Goal: Information Seeking & Learning: Learn about a topic

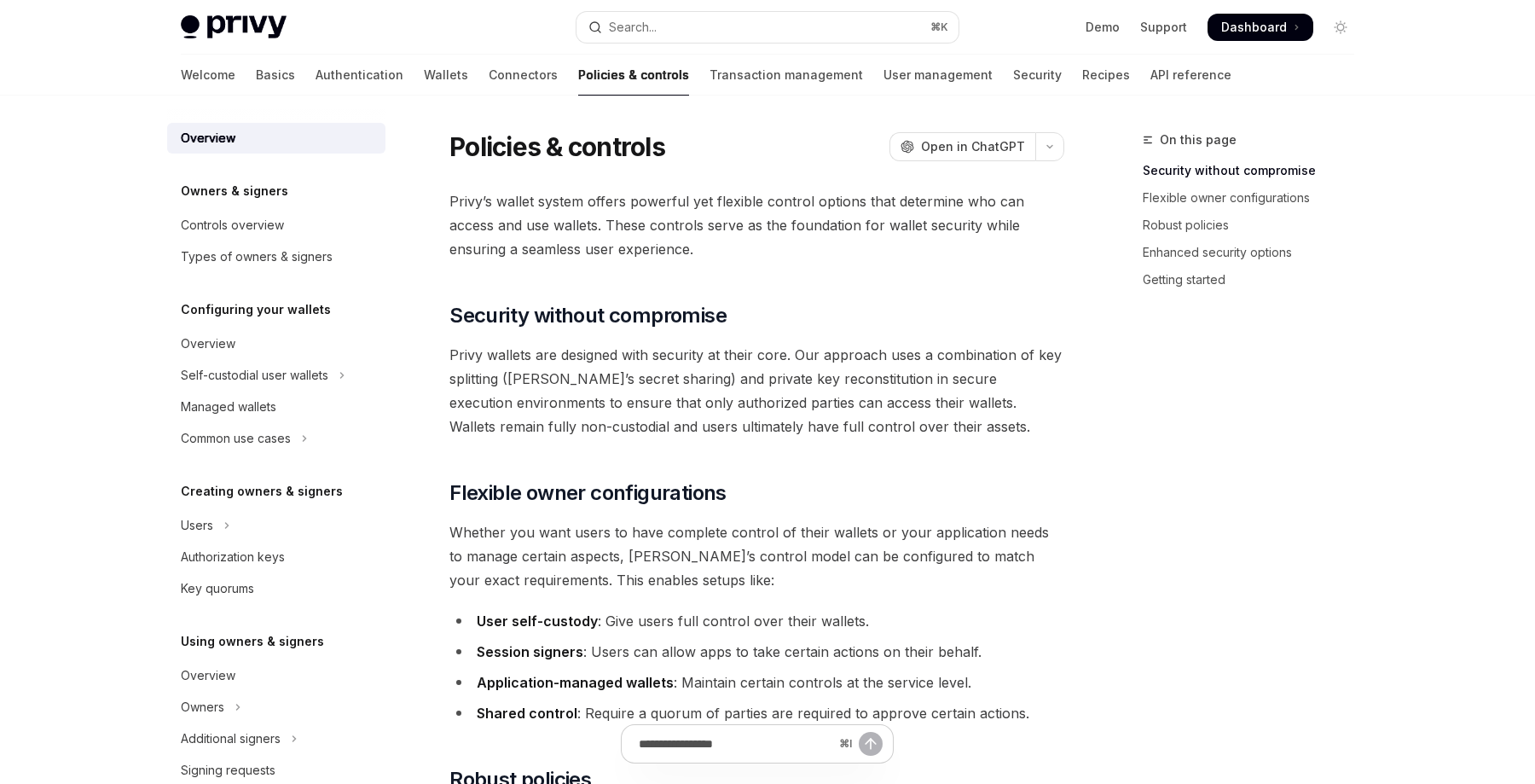
type textarea "*"
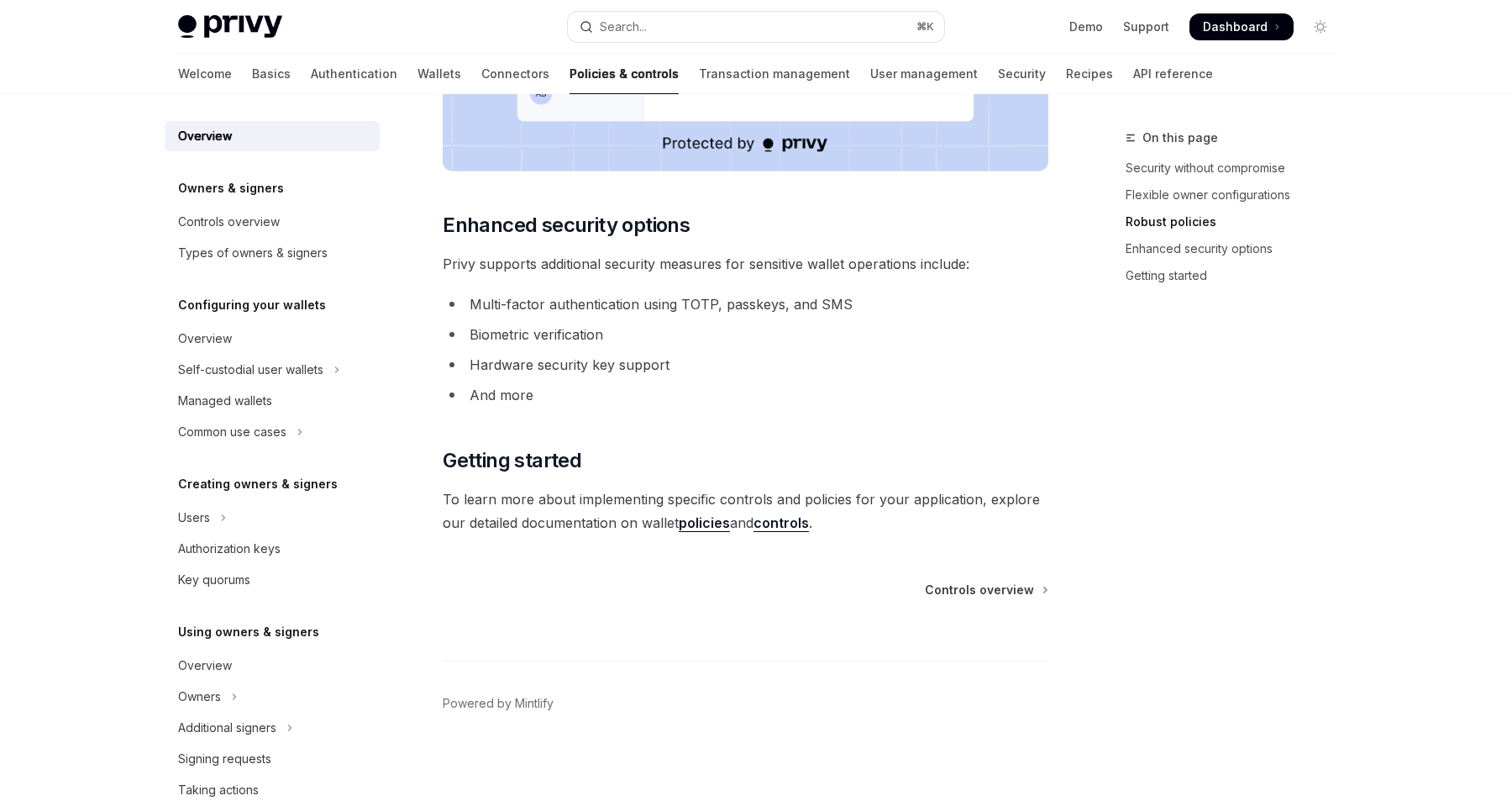
scroll to position [1344, 0]
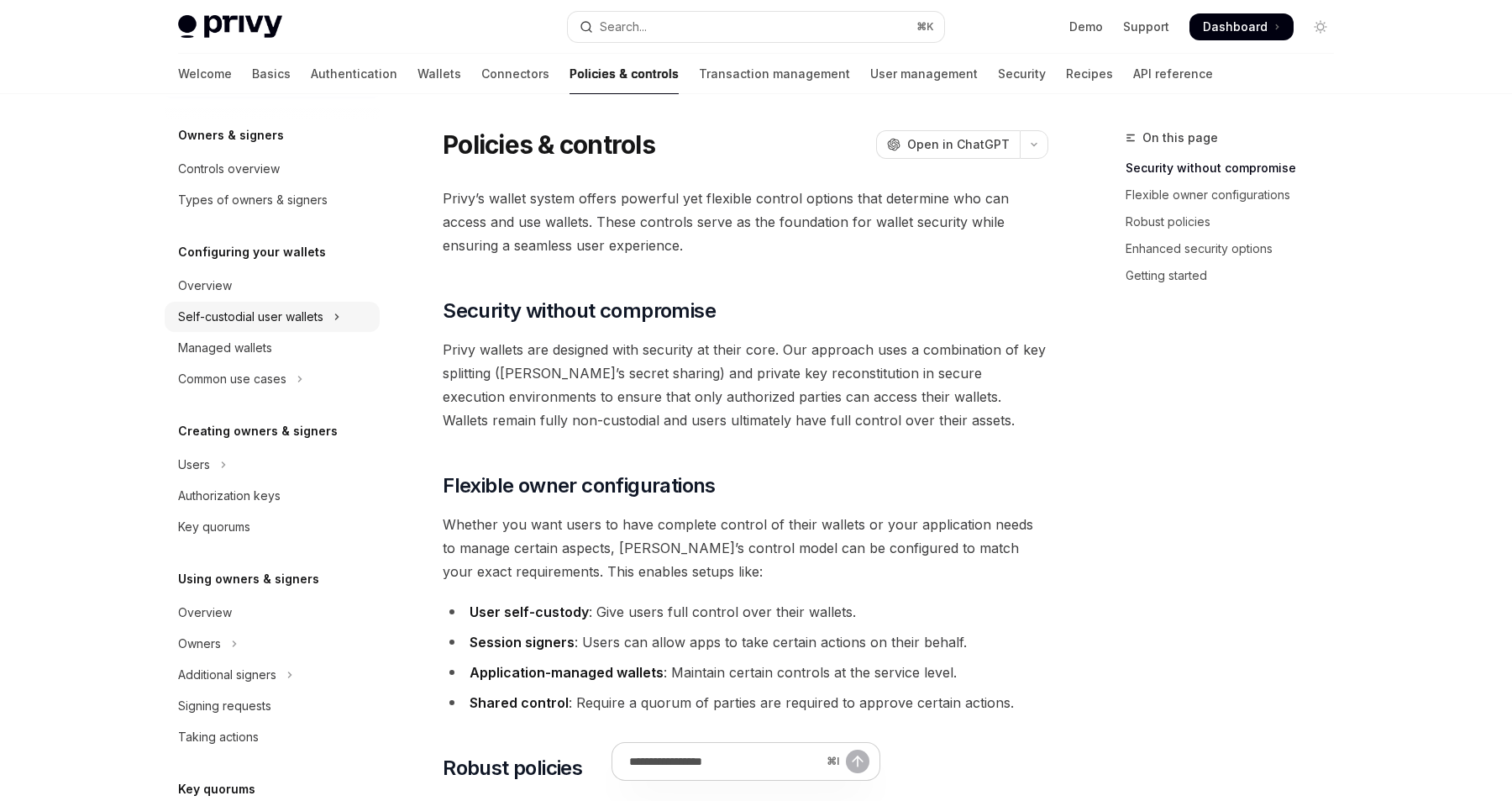
scroll to position [31, 0]
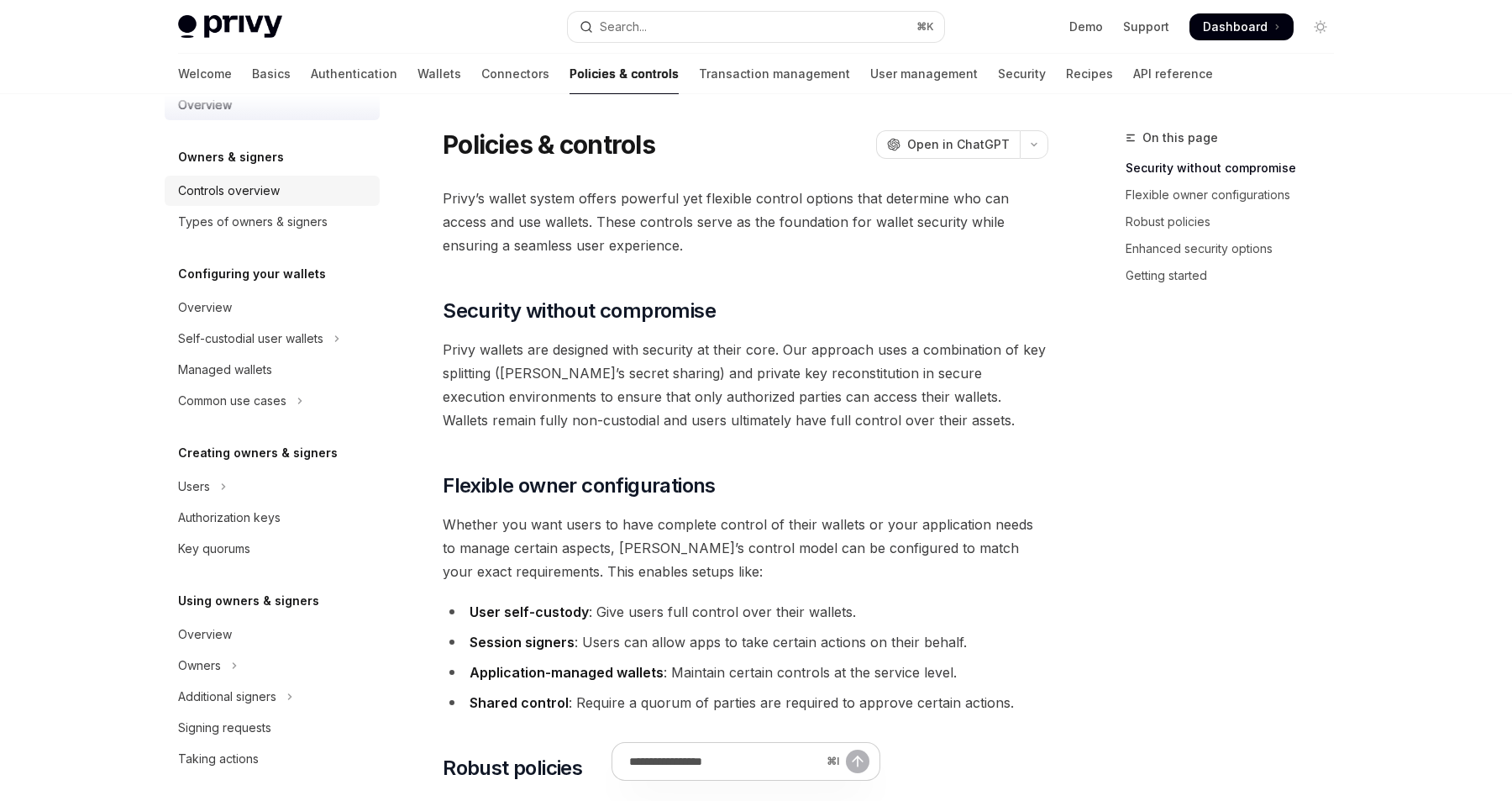
click at [246, 187] on div "Controls overview" at bounding box center [228, 191] width 101 height 20
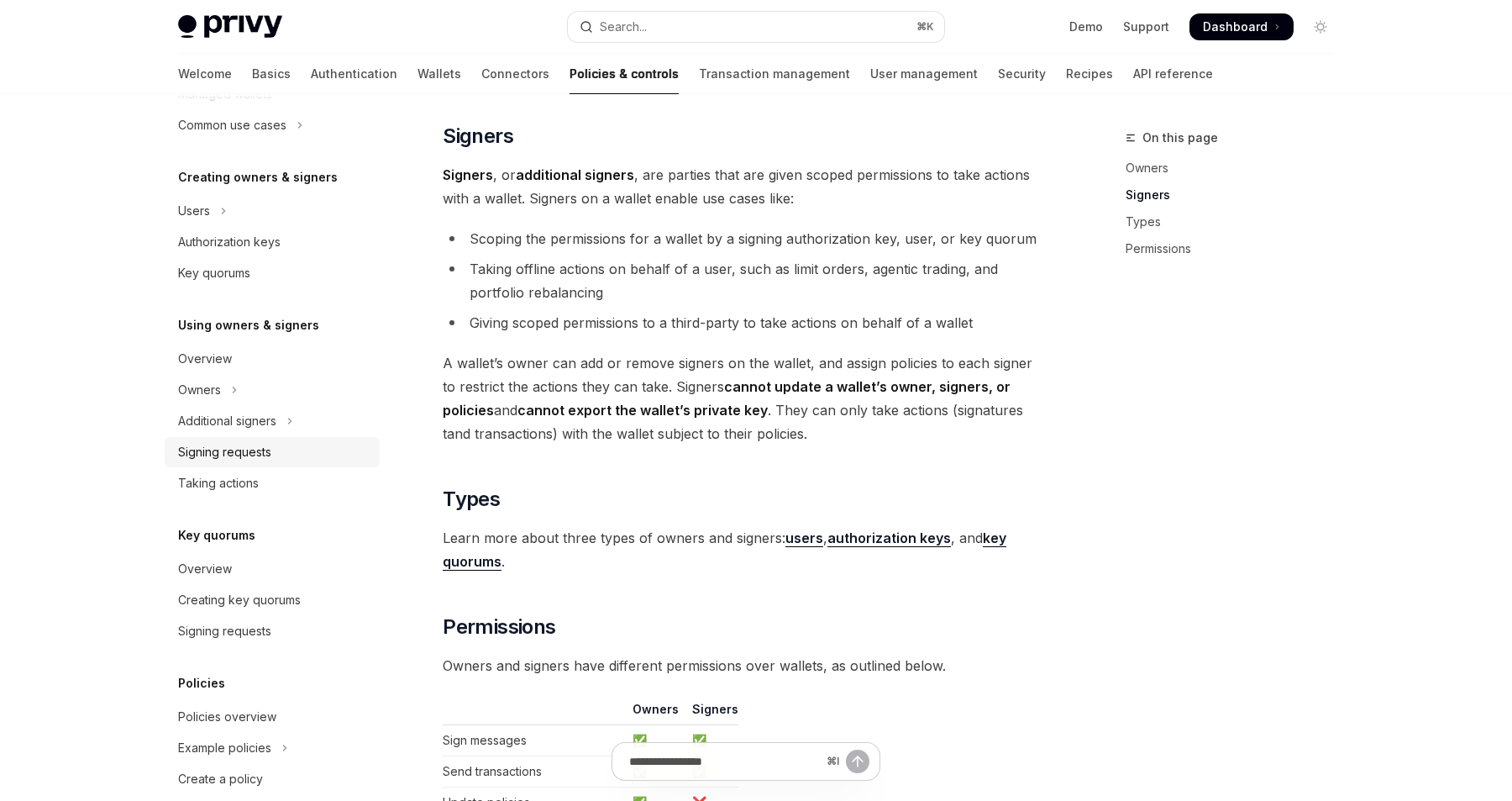
scroll to position [396, 0]
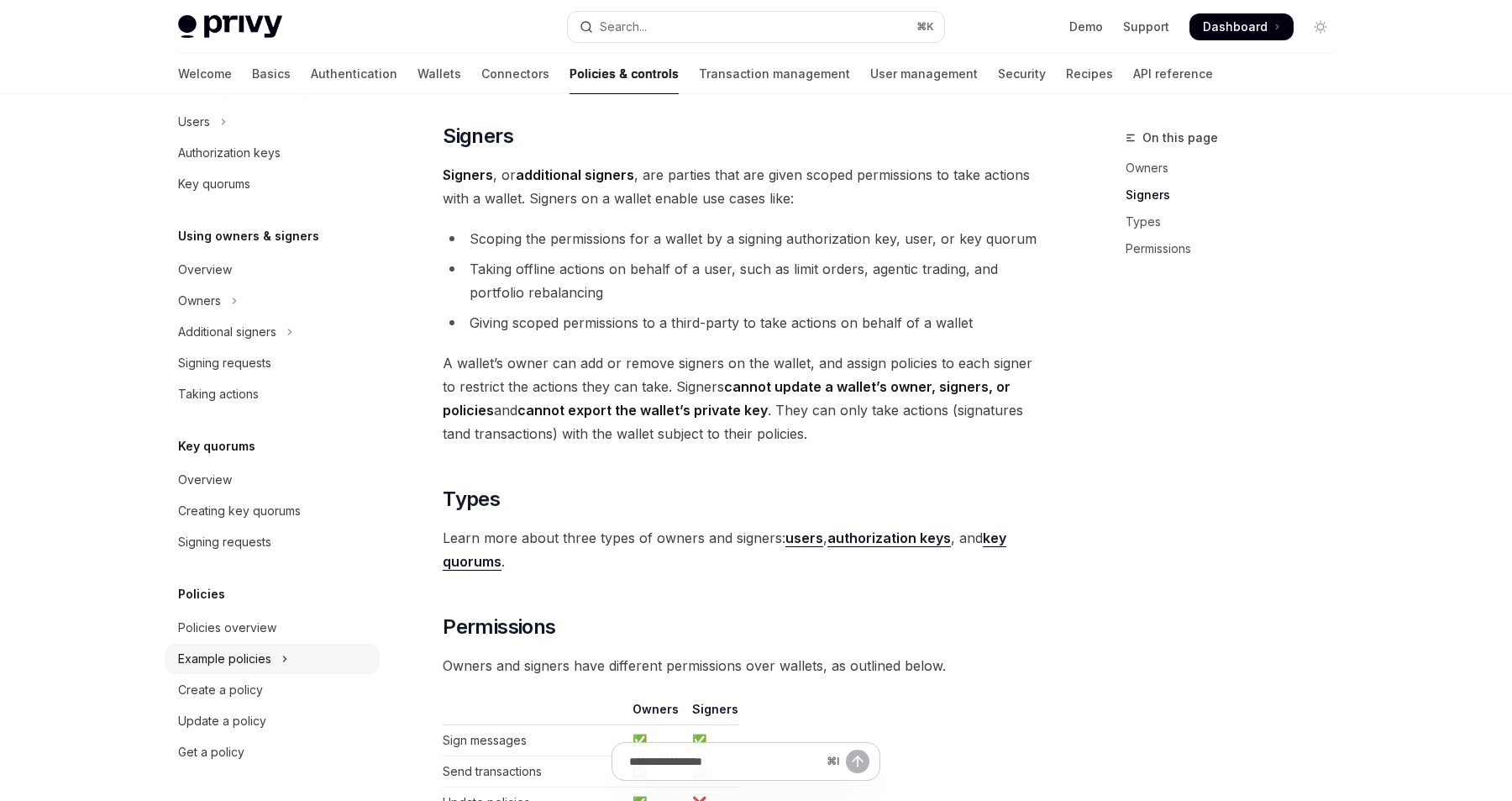
click at [250, 653] on div "Example policies" at bounding box center [225, 659] width 93 height 20
type textarea "*"
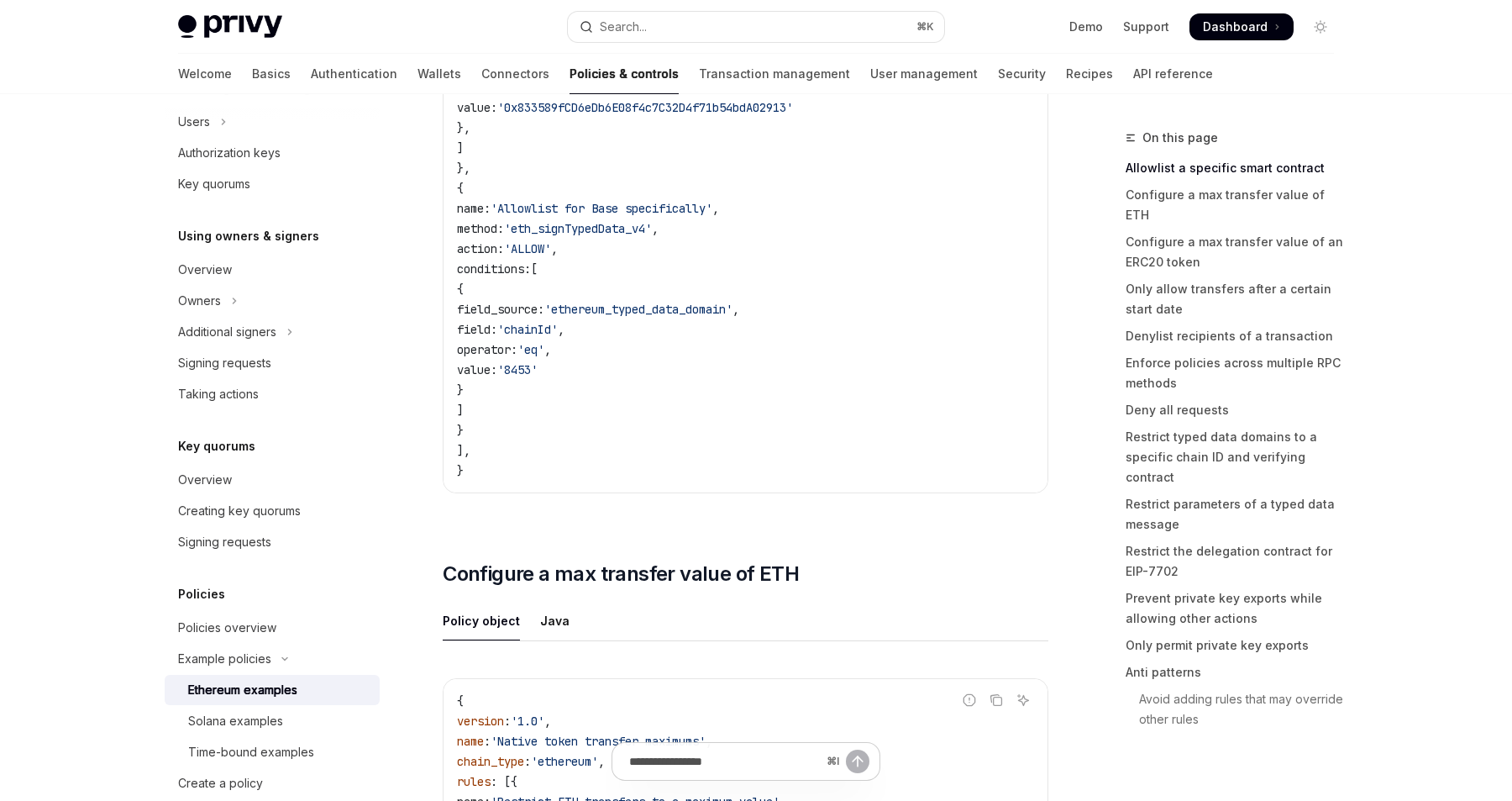
scroll to position [532, 0]
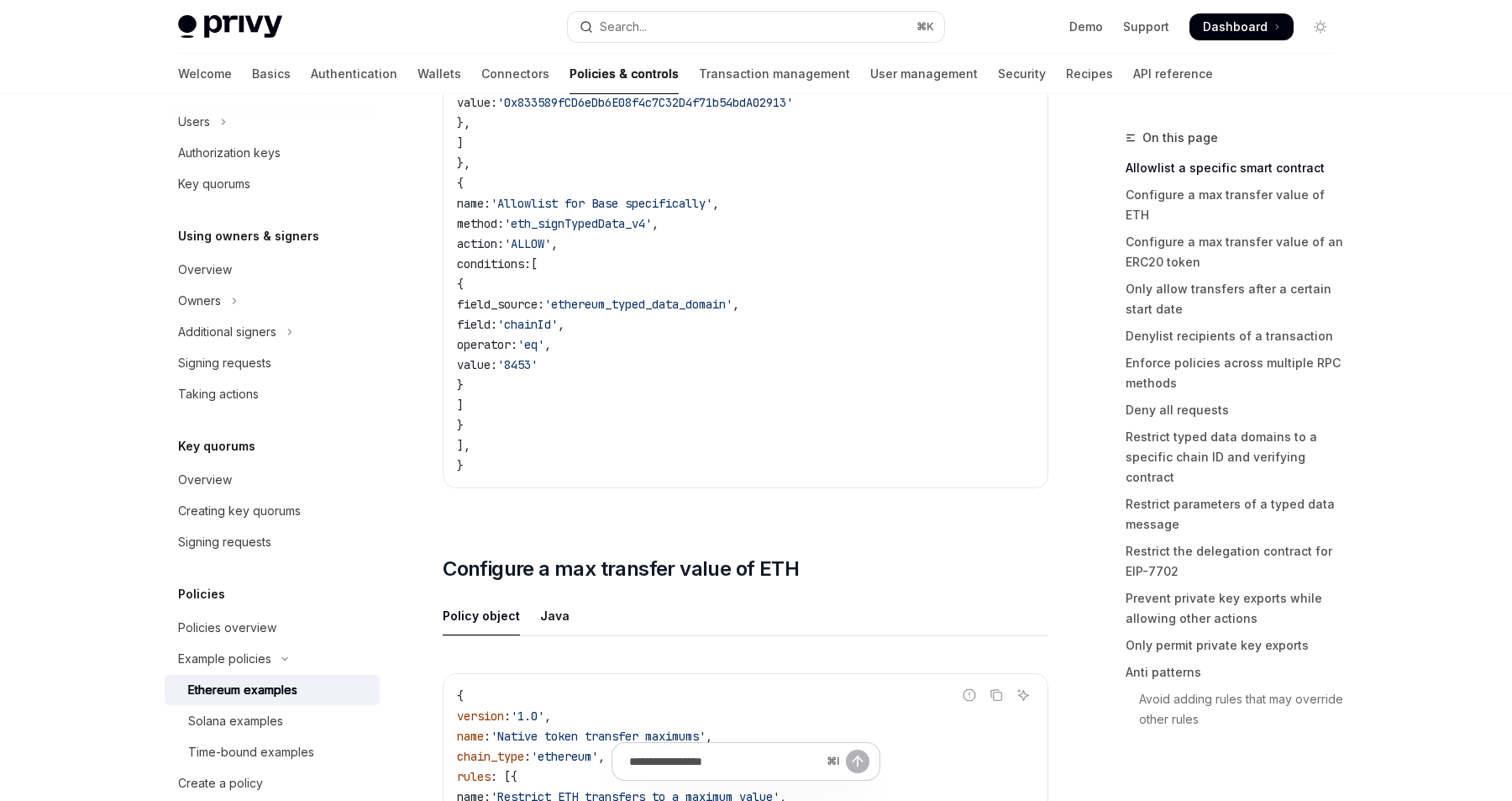
click at [670, 483] on div "{ version : '1.0' , name : 'Allowlisted contracts' , chain_type : 'ethereum' , …" at bounding box center [745, 142] width 604 height 689
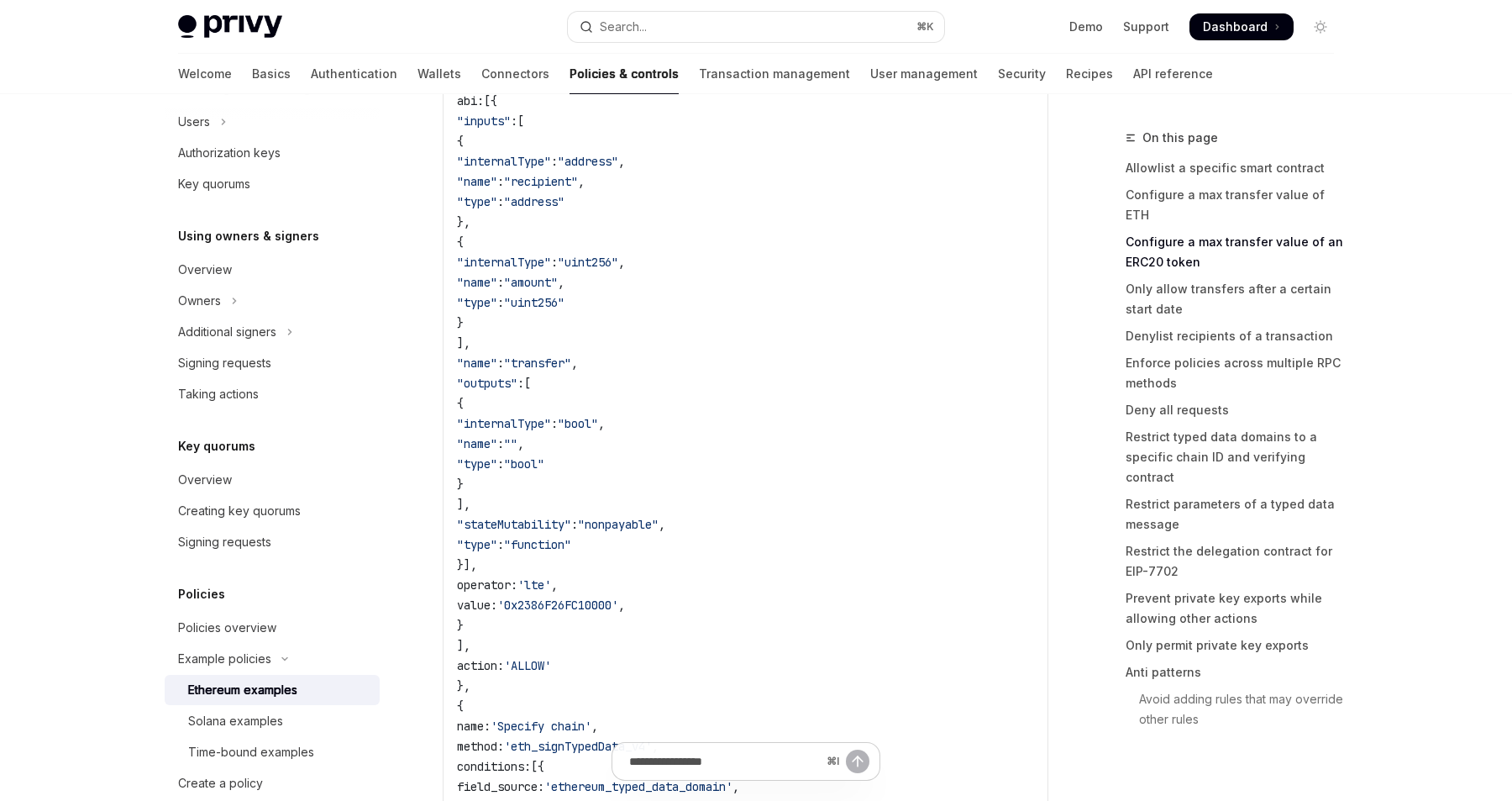
scroll to position [2079, 0]
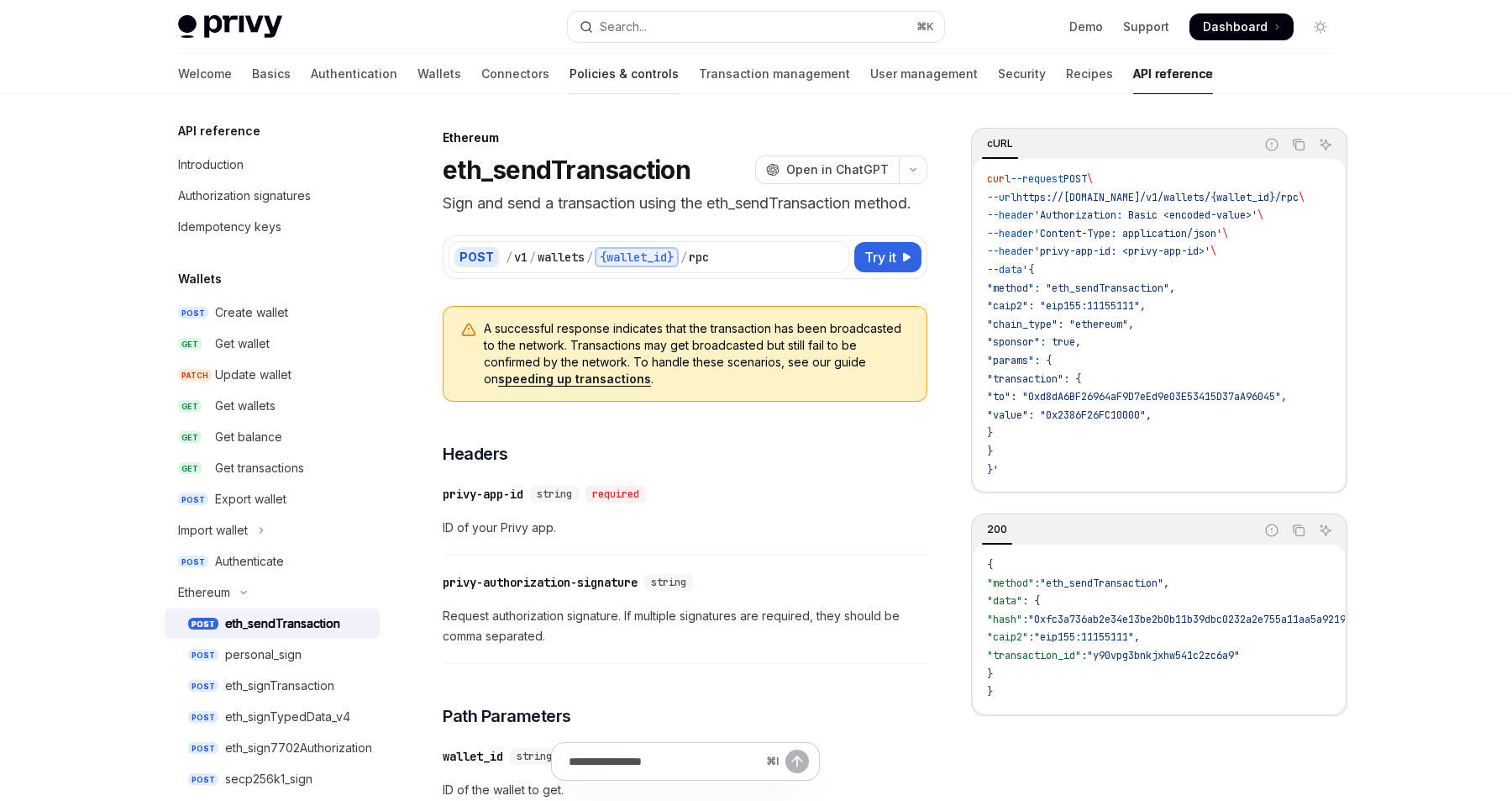
click at [570, 69] on link "Policies & controls" at bounding box center [624, 74] width 109 height 41
type textarea "*"
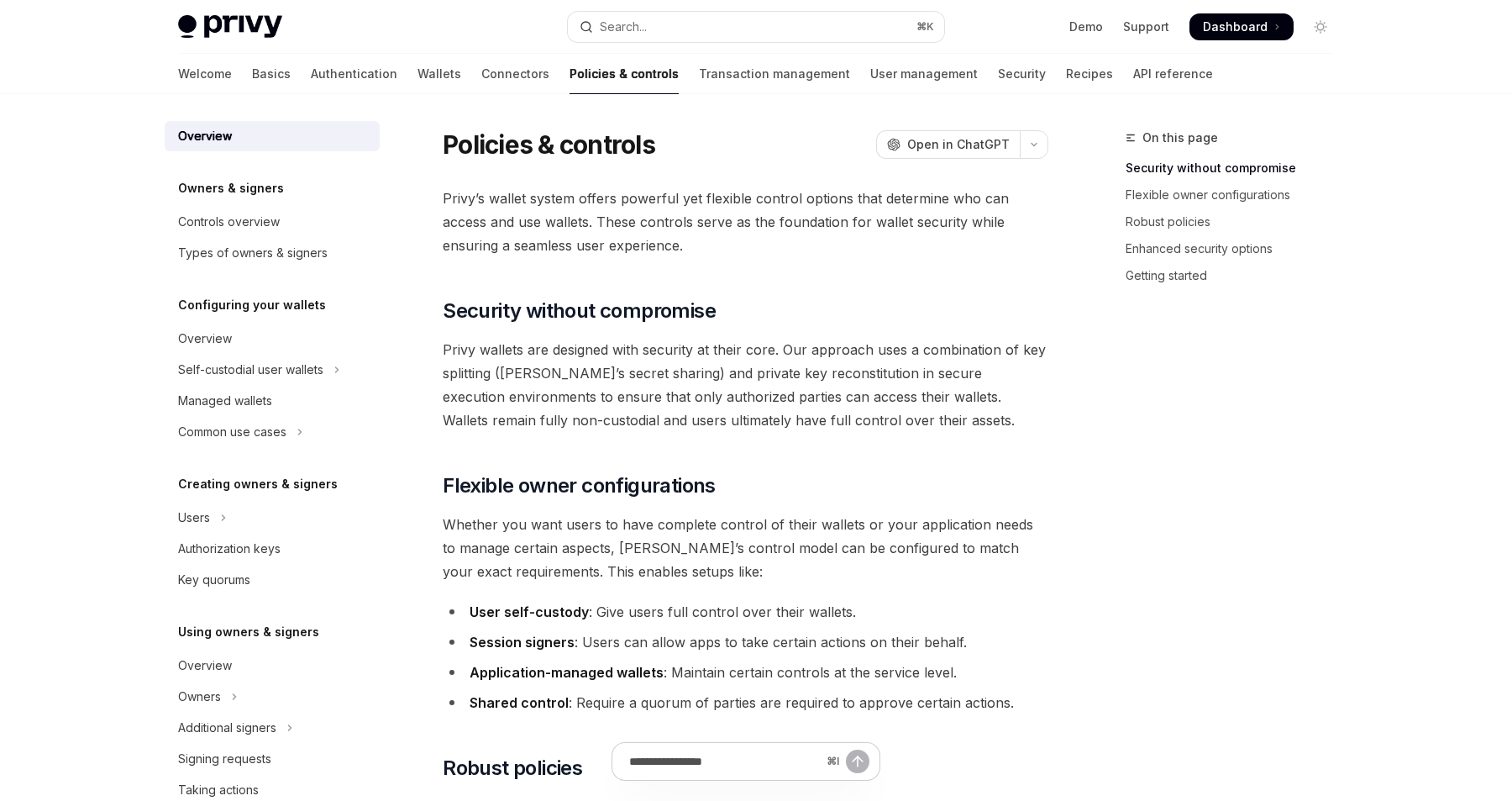
scroll to position [396, 0]
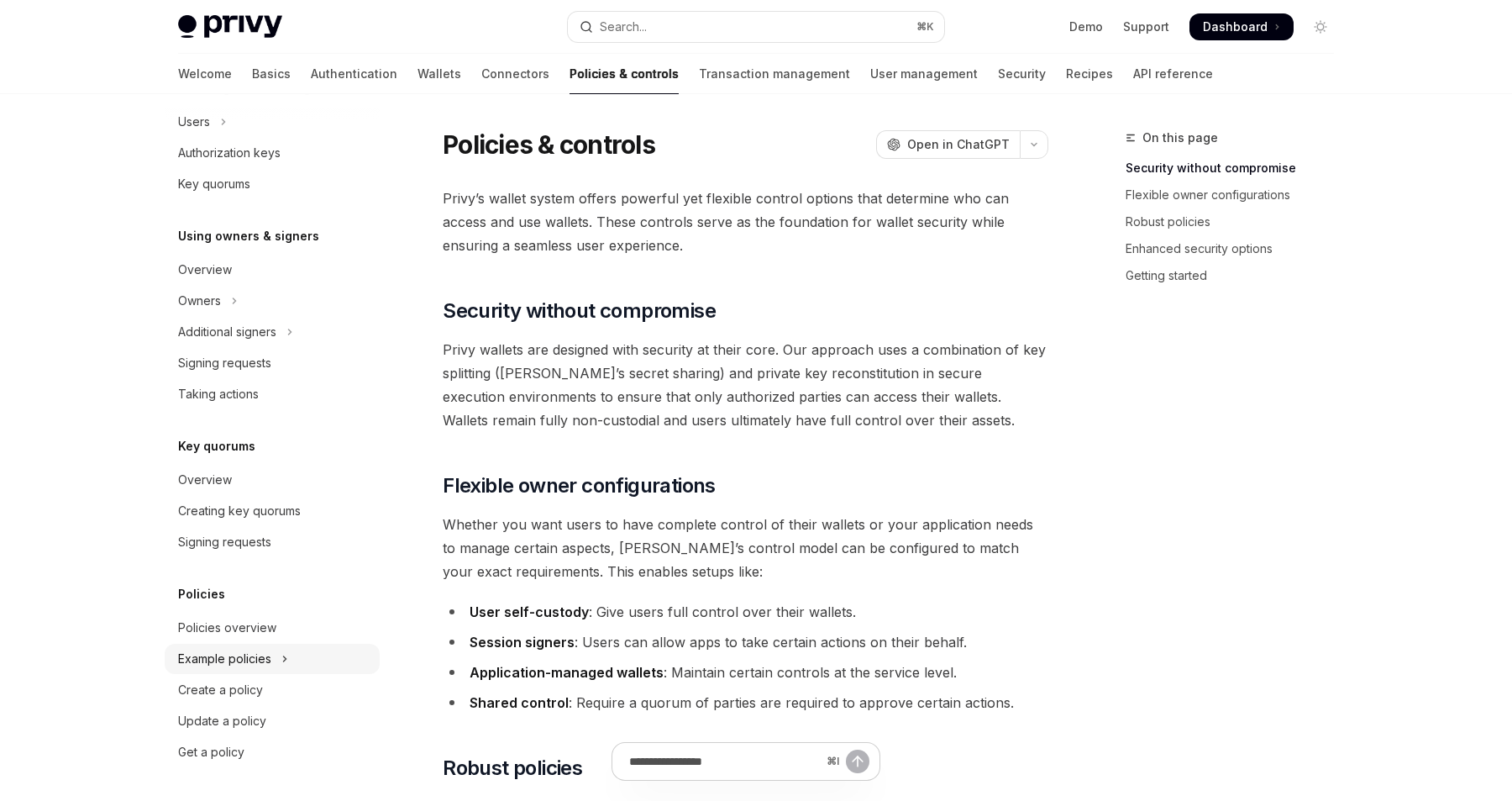
click at [205, 654] on div "Example policies" at bounding box center [225, 659] width 93 height 20
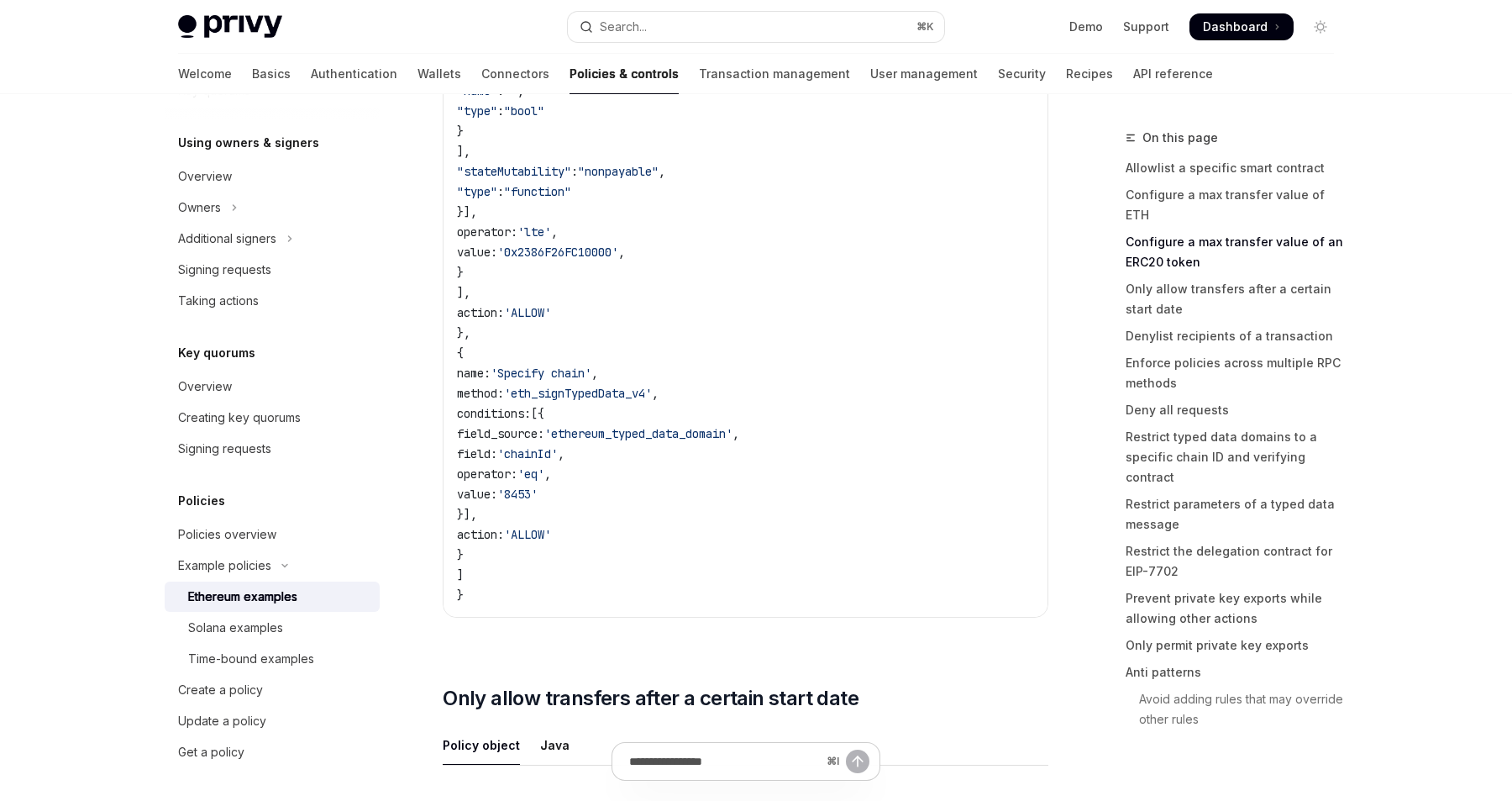
scroll to position [2440, 0]
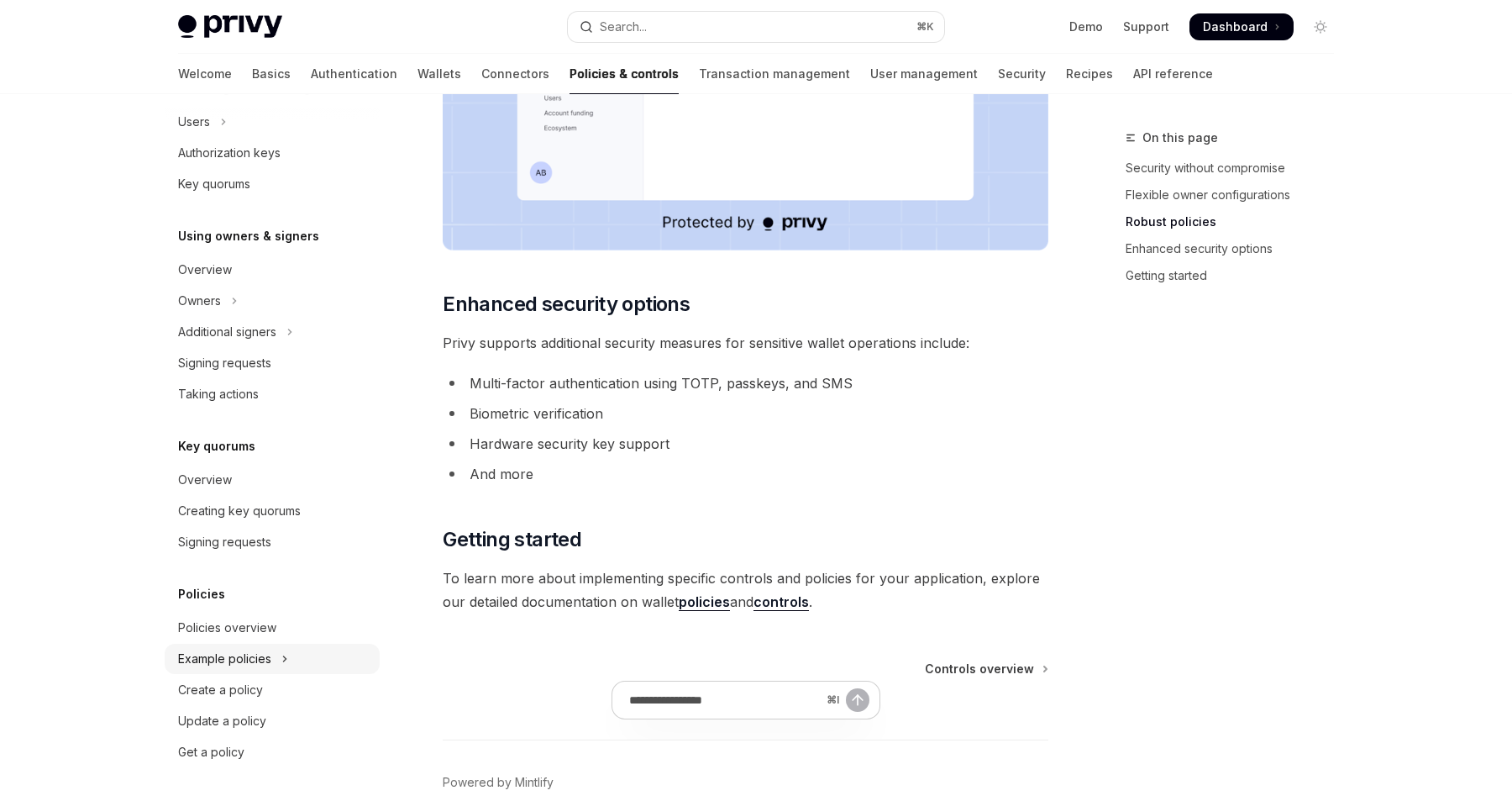
scroll to position [1310, 0]
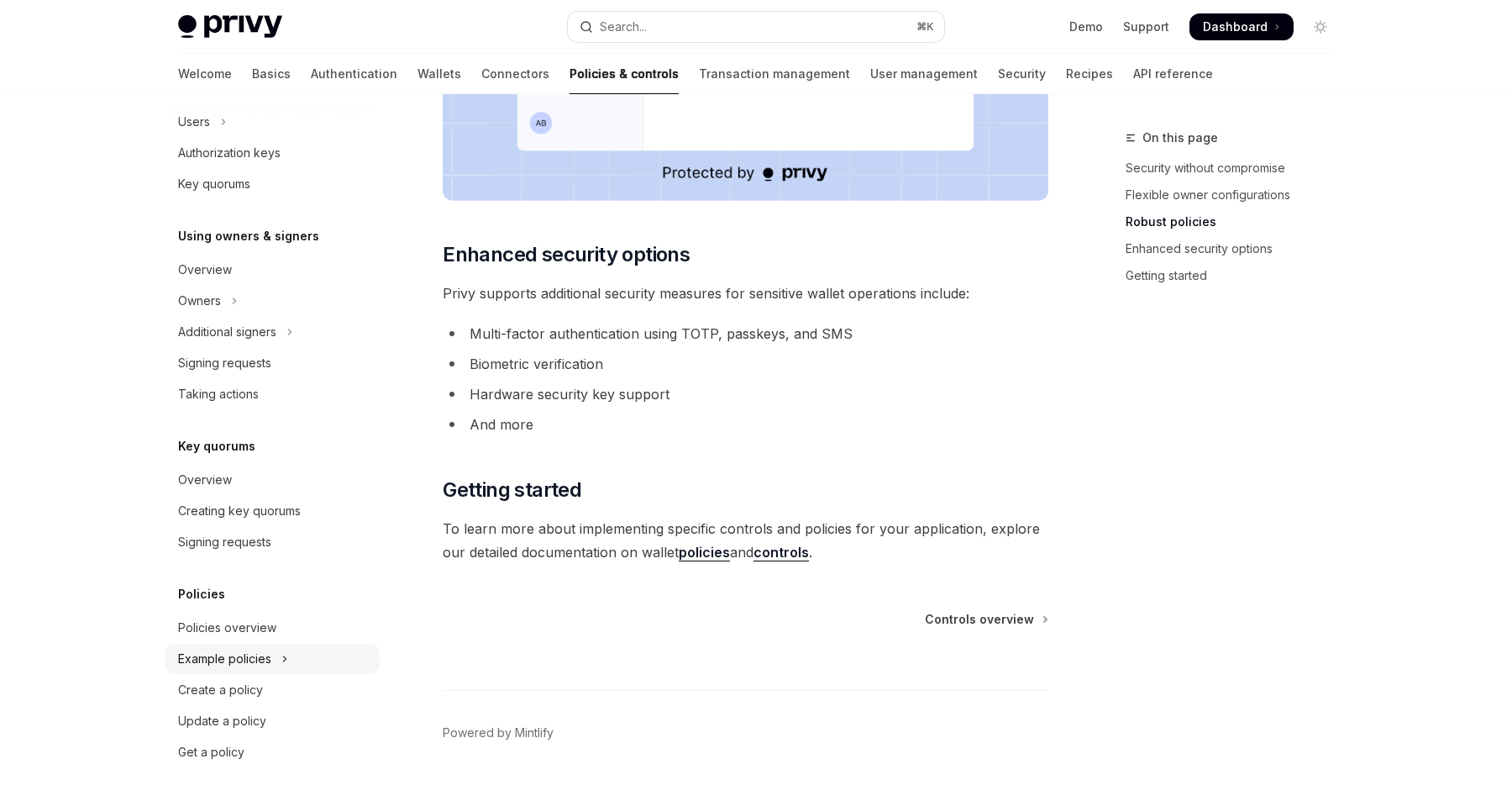
click at [211, 666] on div "Example policies" at bounding box center [225, 659] width 93 height 20
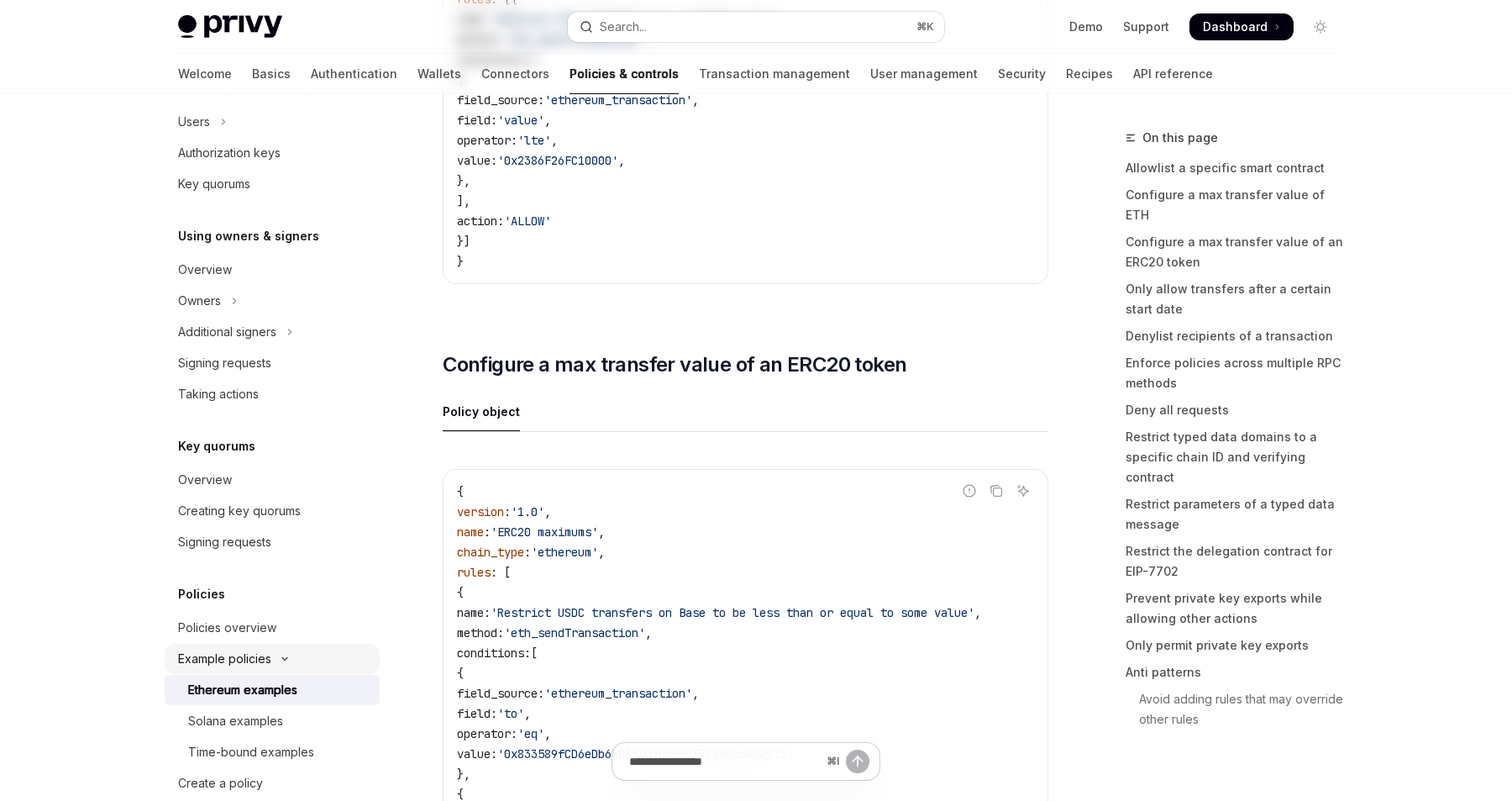
type textarea "*"
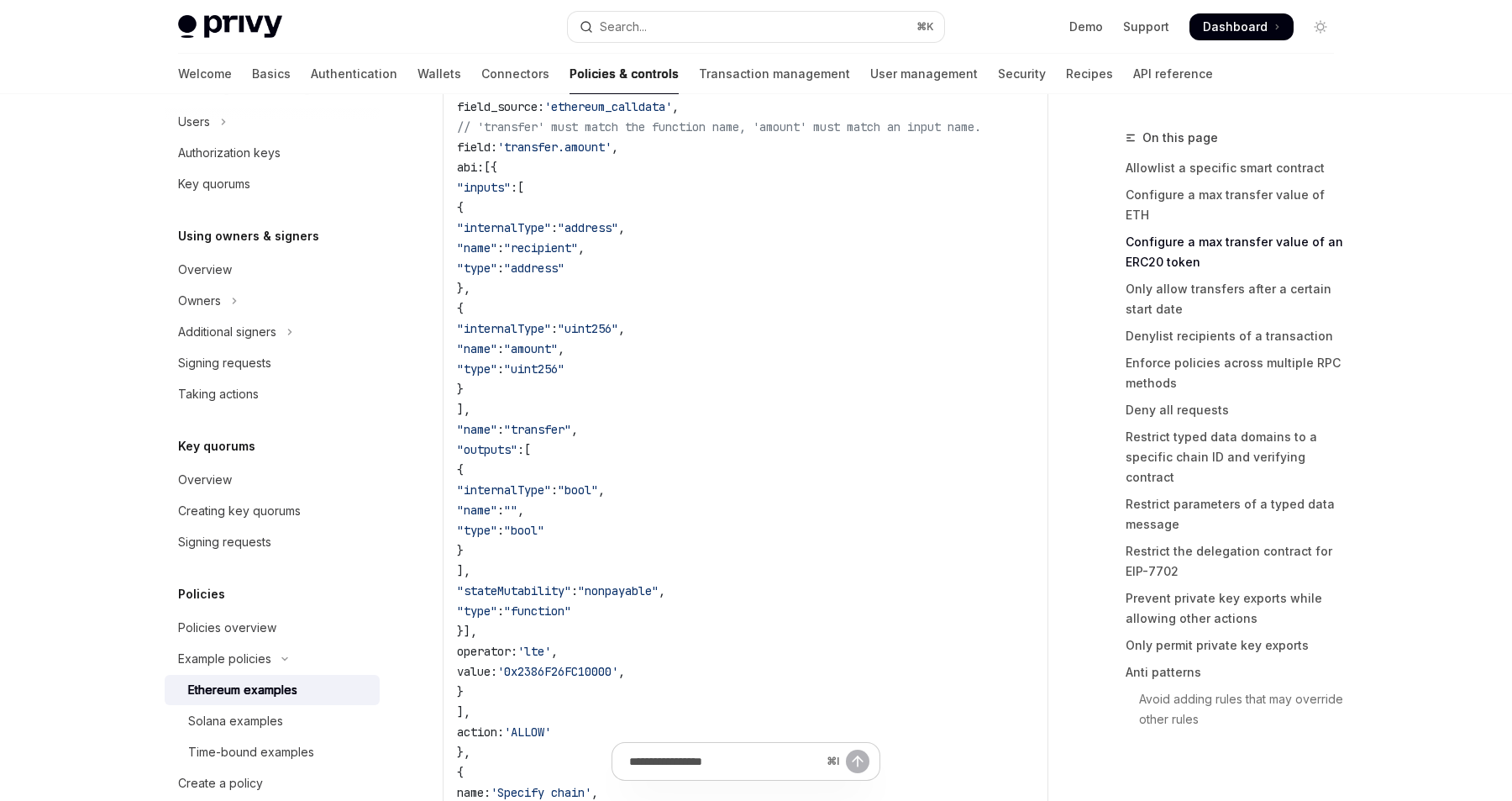
scroll to position [2016, 0]
